Goal: Task Accomplishment & Management: Manage account settings

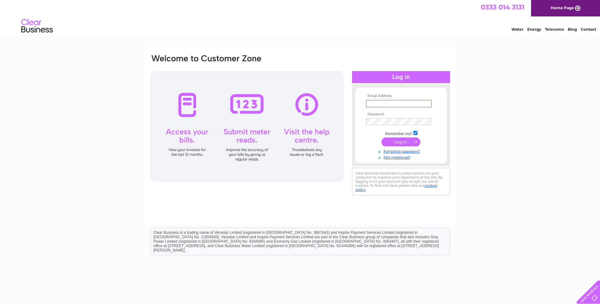
click at [378, 105] on input "text" at bounding box center [399, 104] width 66 height 8
type input "alanlyons117@btinternet.com"
click at [407, 142] on input "submit" at bounding box center [400, 141] width 39 height 9
click at [395, 143] on input "submit" at bounding box center [400, 142] width 39 height 9
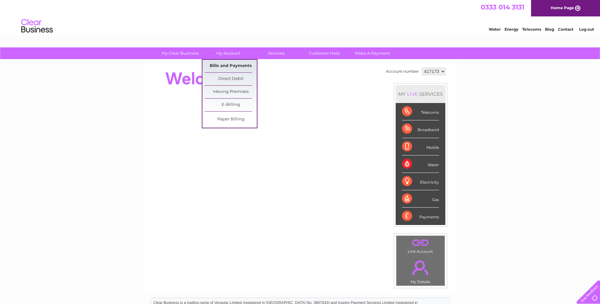
click at [226, 65] on link "Bills and Payments" at bounding box center [231, 66] width 52 height 13
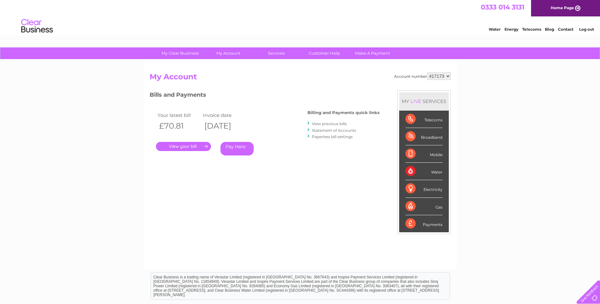
click at [199, 148] on link "." at bounding box center [183, 146] width 55 height 9
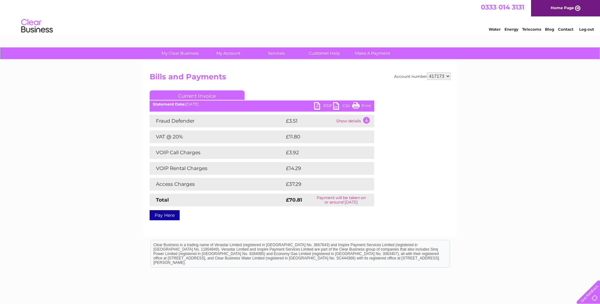
click at [364, 105] on link "Print" at bounding box center [361, 106] width 19 height 9
